Goal: Navigation & Orientation: Find specific page/section

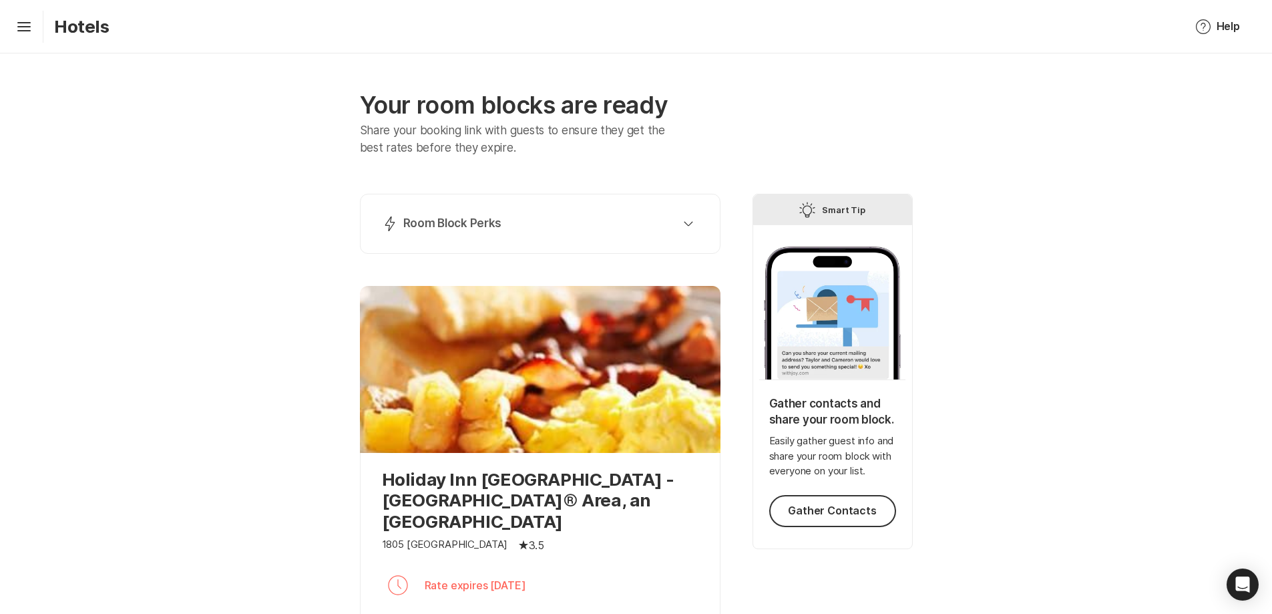
click at [486, 208] on div "Lightning Bolt Room Block Perks Perk 1: 40% Nights Filled Send thank you notes …" at bounding box center [540, 224] width 361 height 60
click at [482, 214] on button "Lightning Bolt Room Block Perks" at bounding box center [540, 223] width 327 height 27
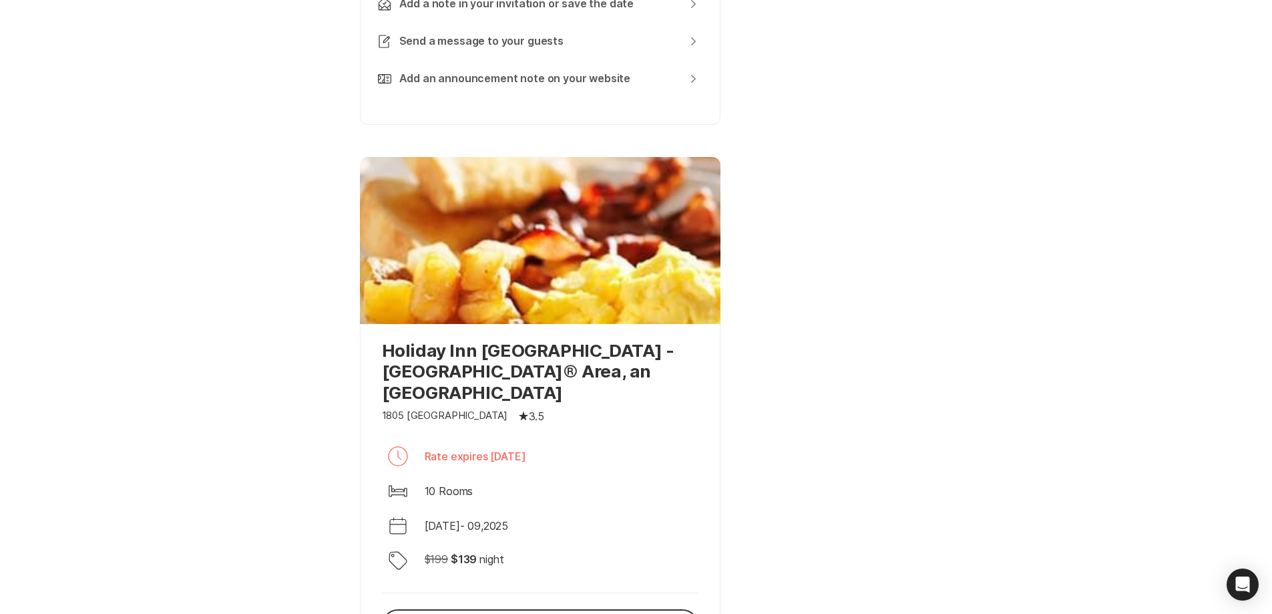
scroll to position [914, 0]
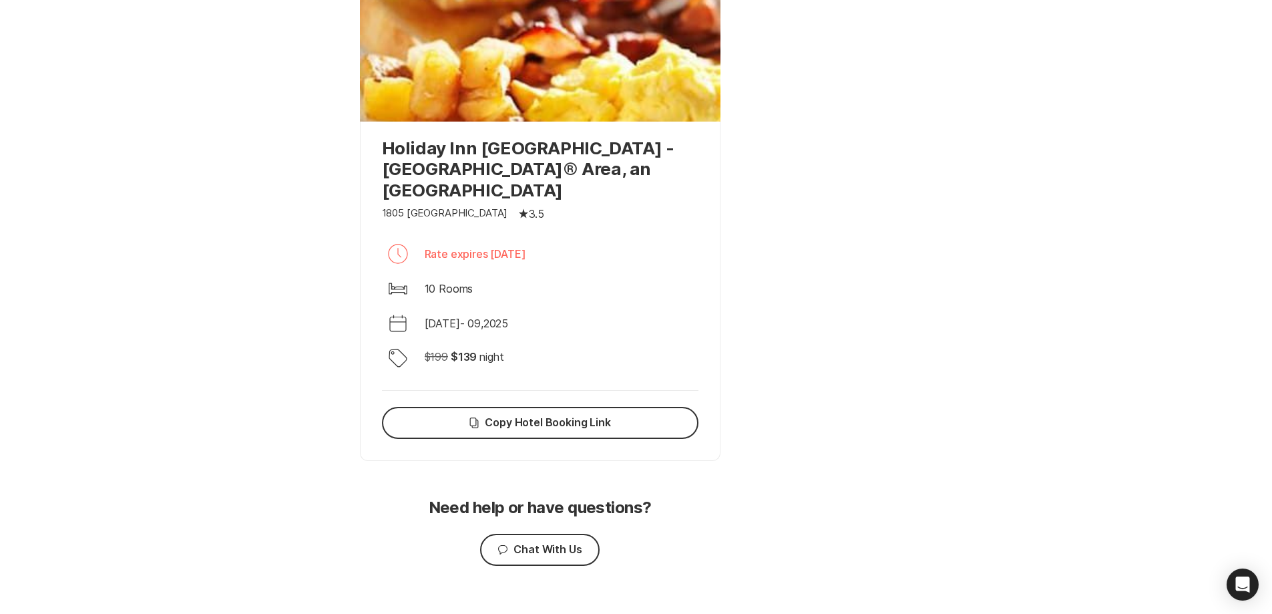
click at [462, 73] on div at bounding box center [540, 38] width 361 height 167
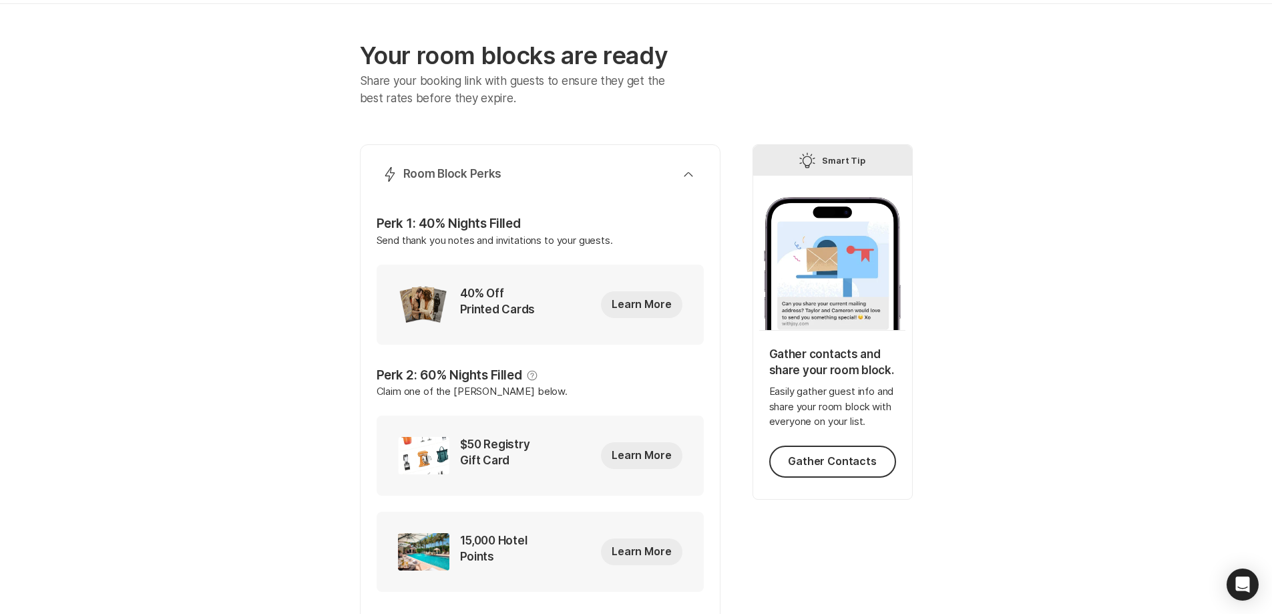
scroll to position [0, 0]
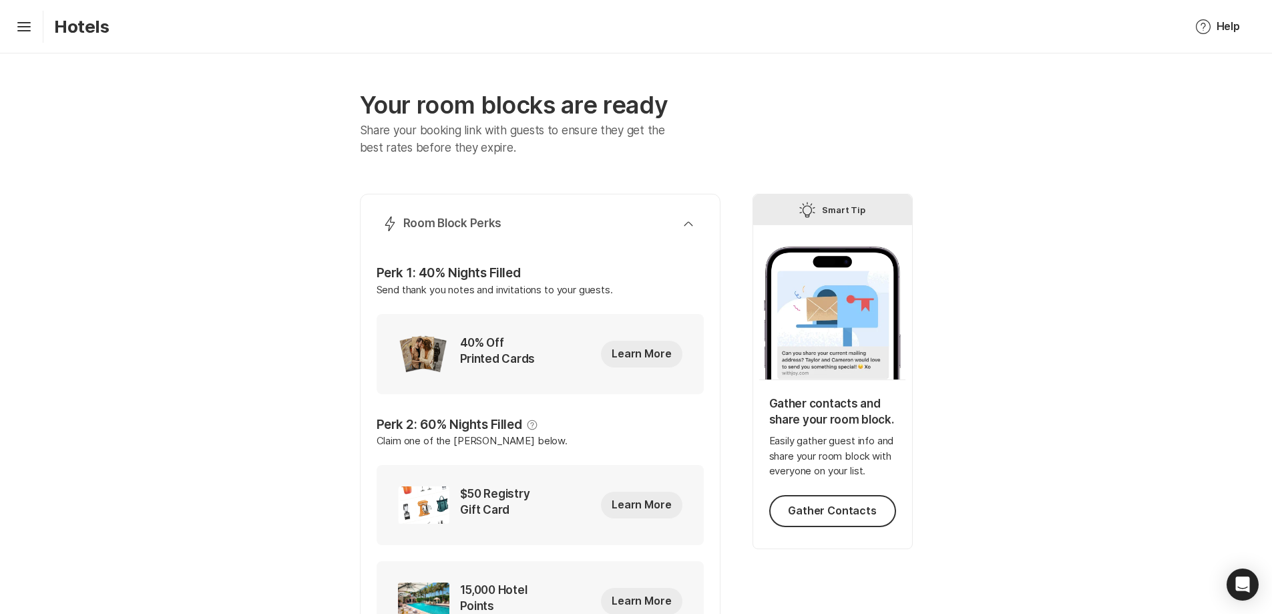
click at [530, 210] on div "Lightning Bolt Room Block Perks Perk 1: 40% Nights Filled Send thank you notes …" at bounding box center [540, 515] width 361 height 643
click at [418, 509] on img at bounding box center [423, 504] width 51 height 37
click at [0, 29] on div "Hamburger Hotels Help Help Tip Leave a Suggestion Notification Bubble Contact S…" at bounding box center [636, 26] width 1272 height 53
click at [29, 27] on icon at bounding box center [23, 24] width 13 height 5
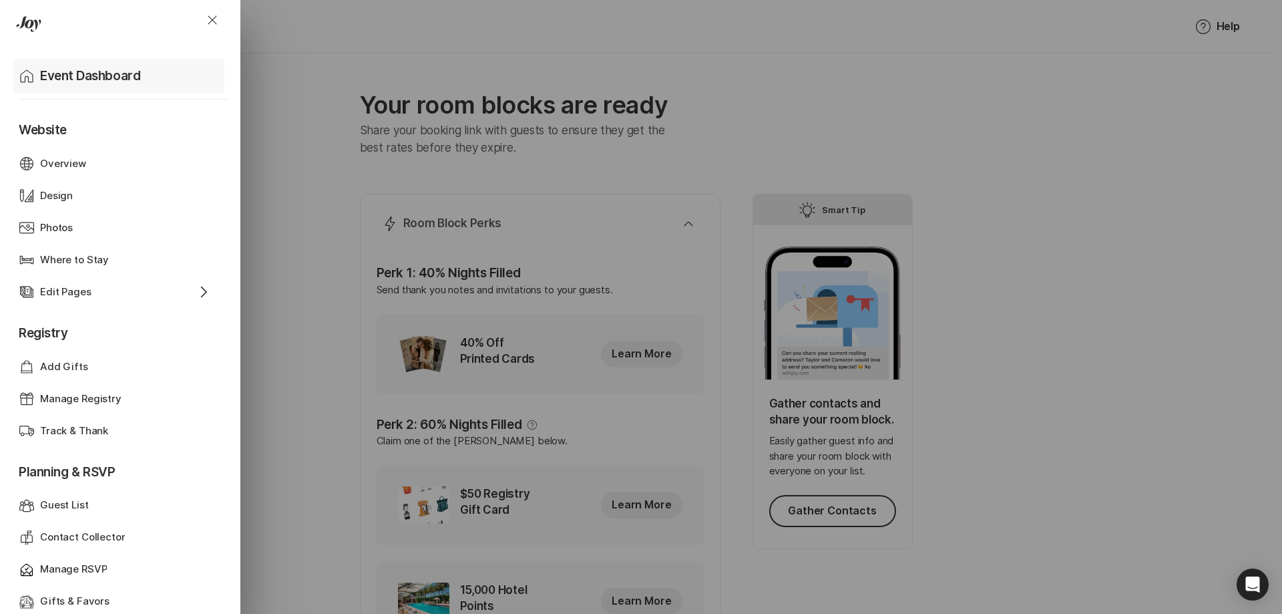
click at [114, 78] on p "Event Dashboard" at bounding box center [90, 76] width 100 height 19
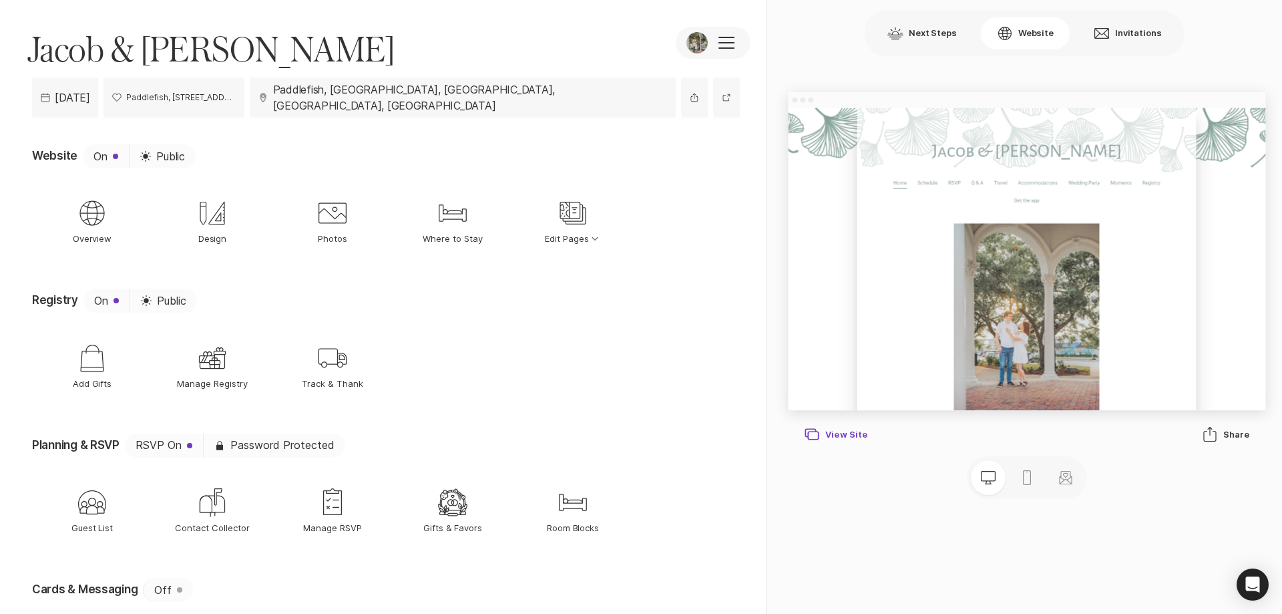
drag, startPoint x: 852, startPoint y: 434, endPoint x: 831, endPoint y: 433, distance: 20.7
click at [831, 433] on div "New Window View Site" at bounding box center [835, 434] width 63 height 16
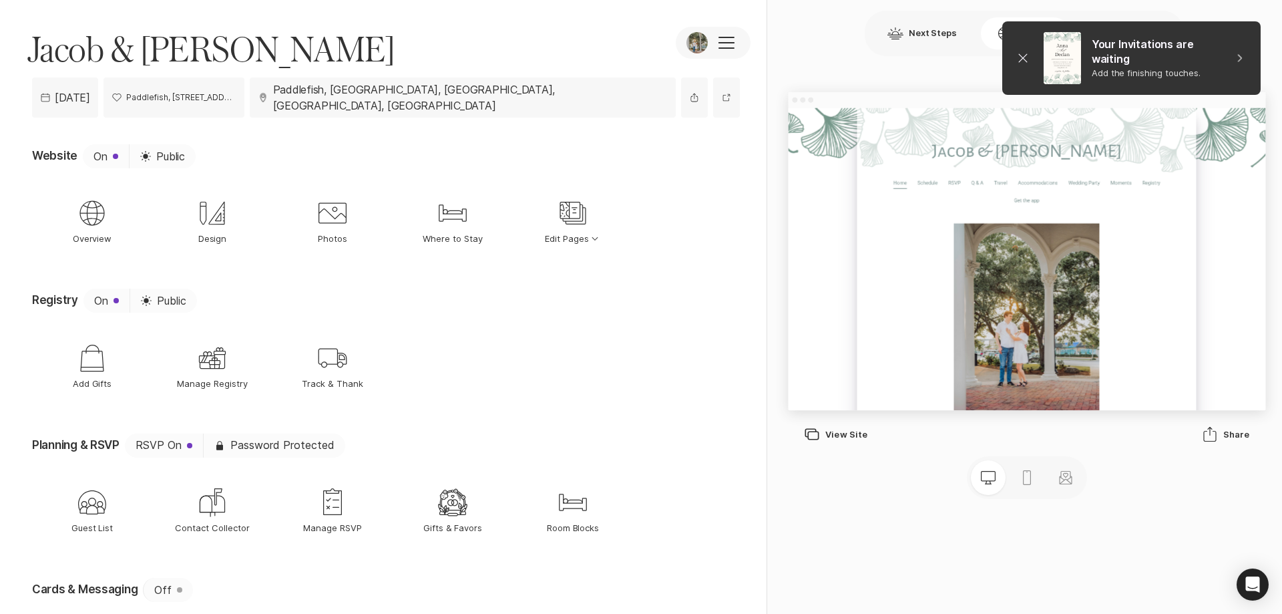
click at [1026, 57] on icon "Close" at bounding box center [1023, 58] width 16 height 16
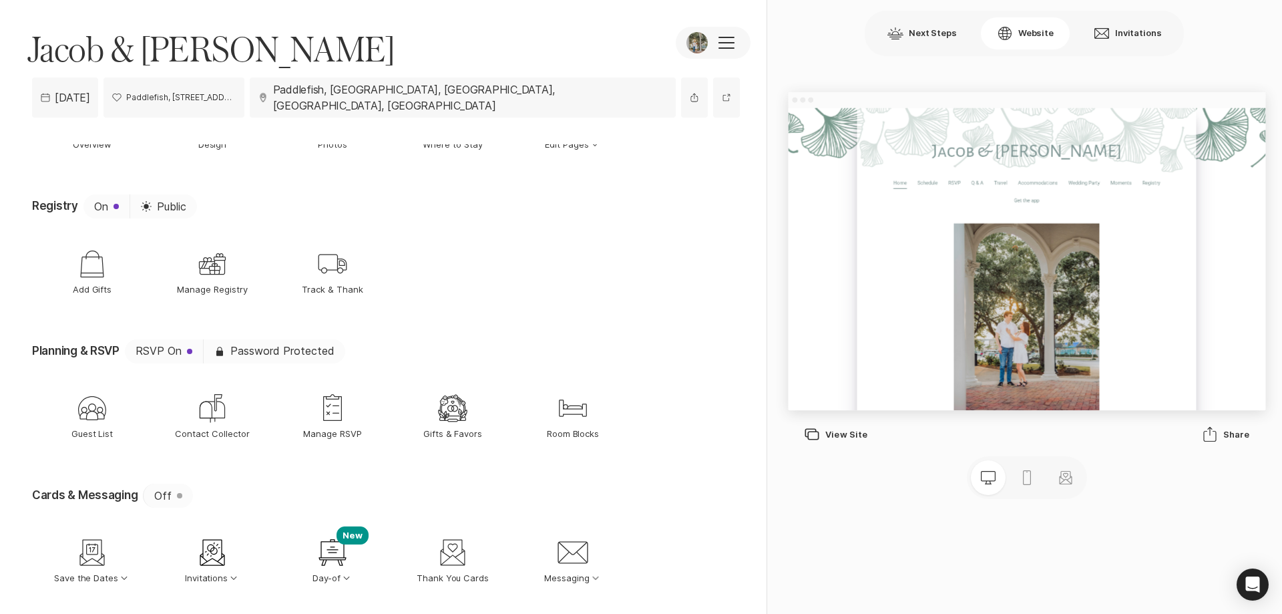
scroll to position [124, 0]
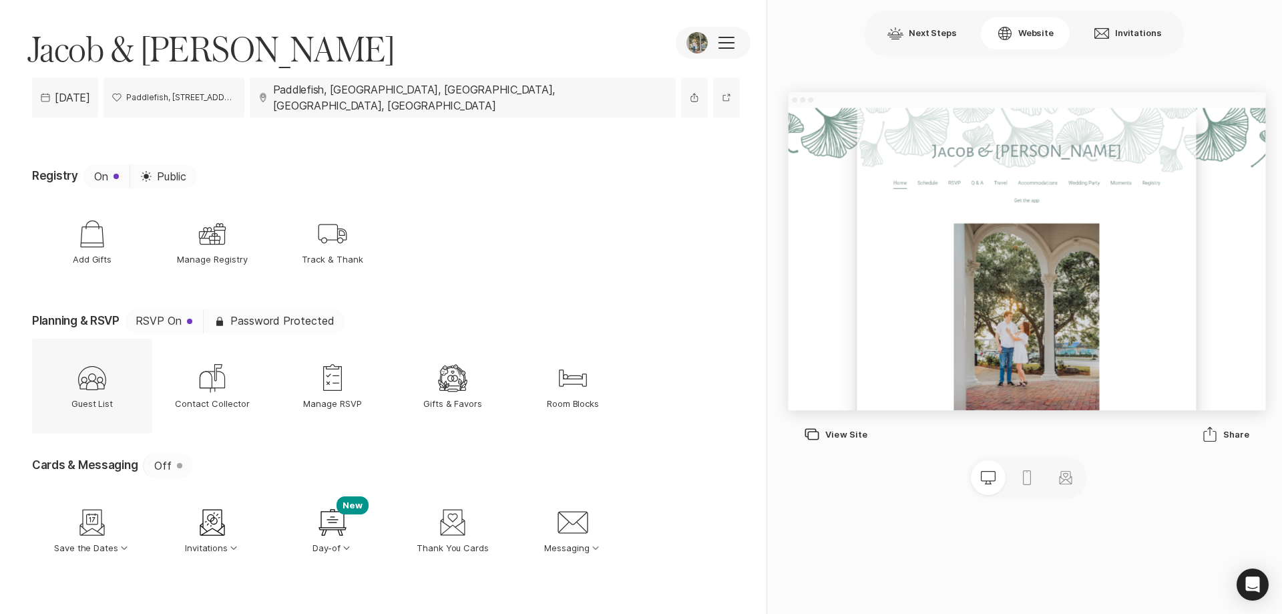
click at [79, 371] on icon "Guest List" at bounding box center [92, 378] width 32 height 32
